Goal: Navigation & Orientation: Find specific page/section

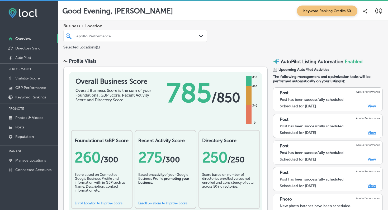
click at [23, 38] on p "Overview" at bounding box center [23, 39] width 16 height 4
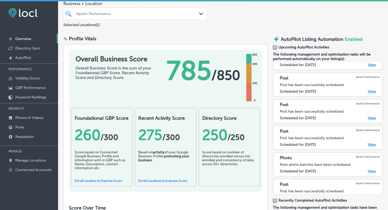
scroll to position [18, 0]
click at [373, 92] on link "View" at bounding box center [371, 92] width 8 height 4
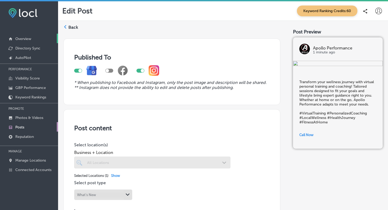
click at [27, 40] on p "Overview" at bounding box center [23, 39] width 16 height 4
